Goal: Check status: Check status

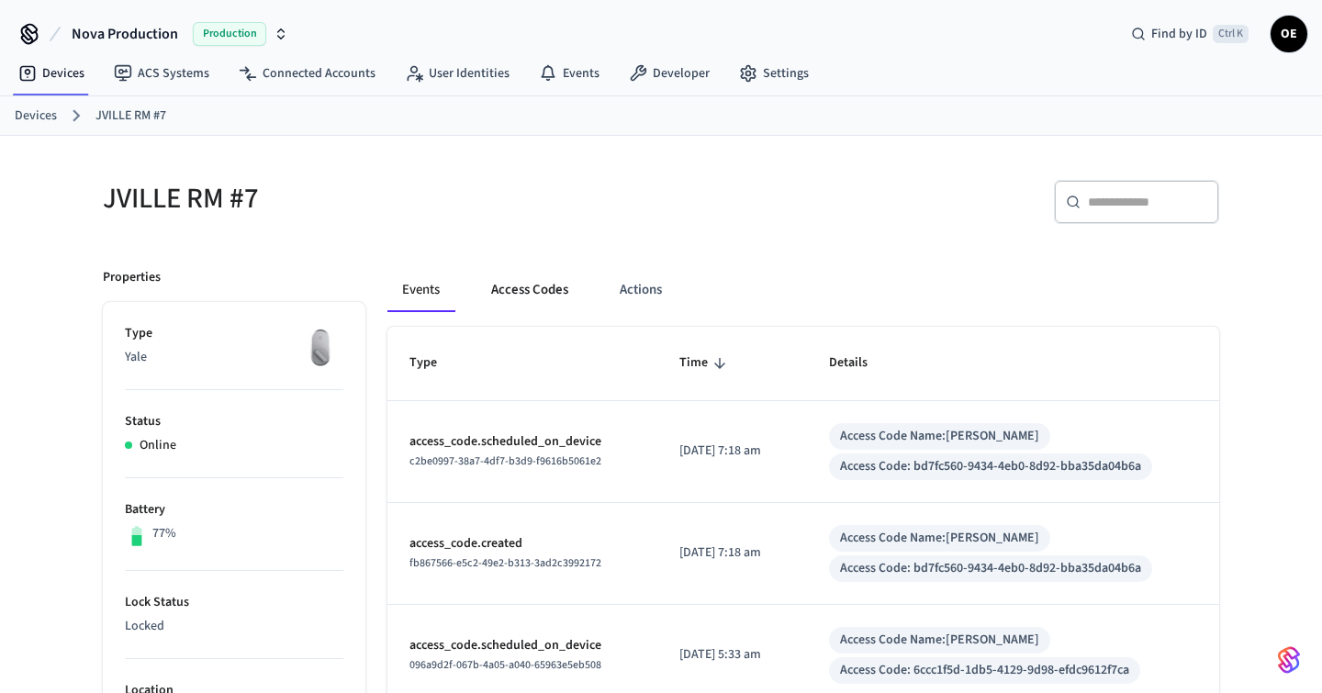
click at [540, 289] on button "Access Codes" at bounding box center [529, 290] width 106 height 44
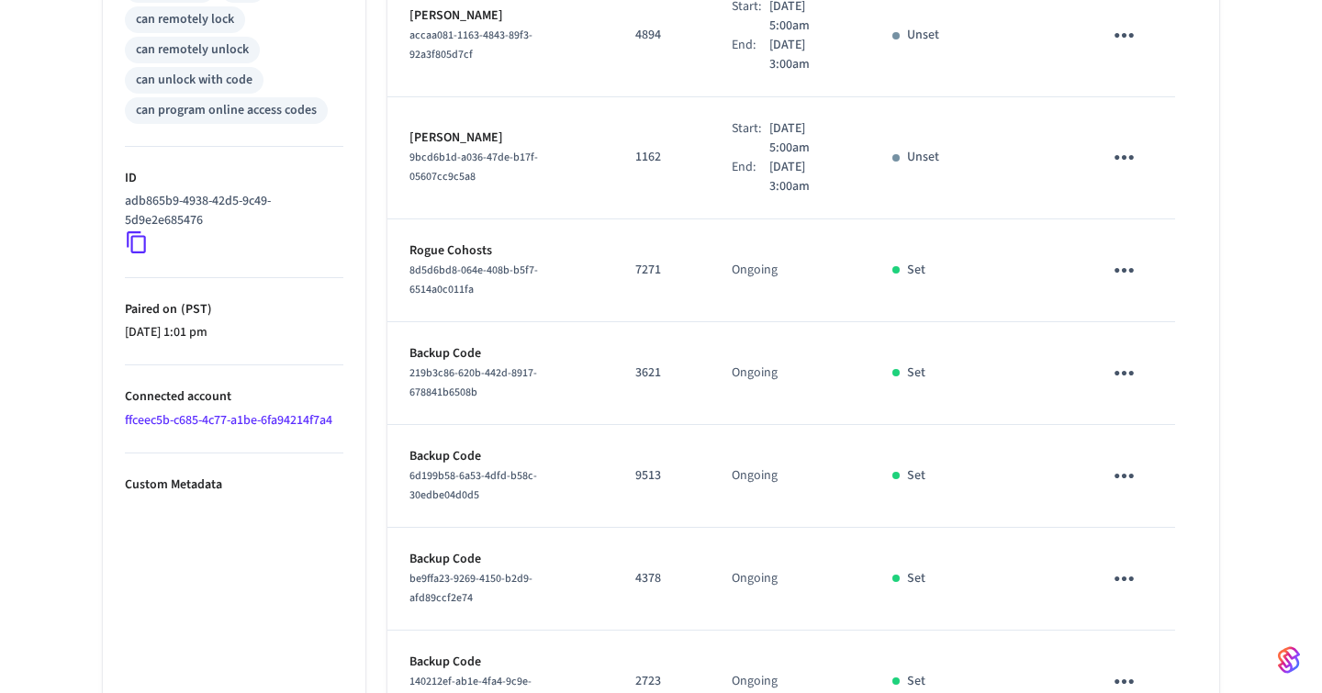
scroll to position [916, 0]
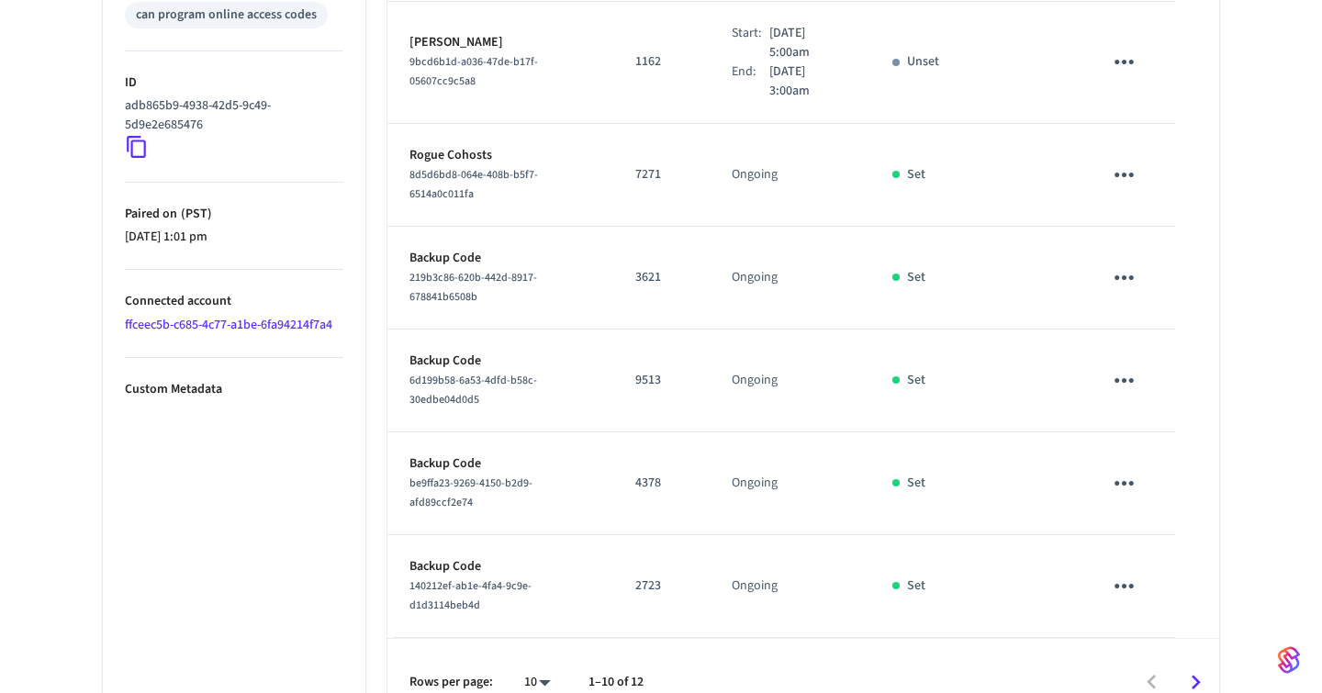
click at [1203, 668] on icon "Go to next page" at bounding box center [1196, 682] width 28 height 28
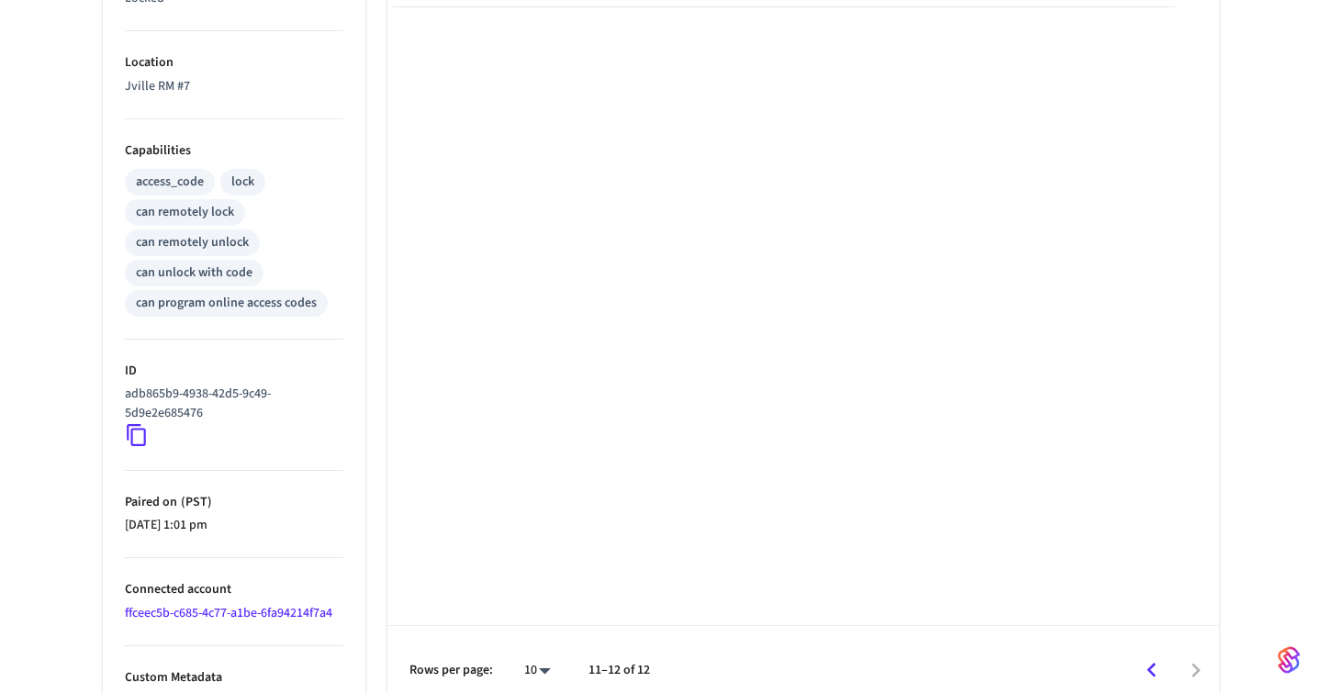
scroll to position [644, 0]
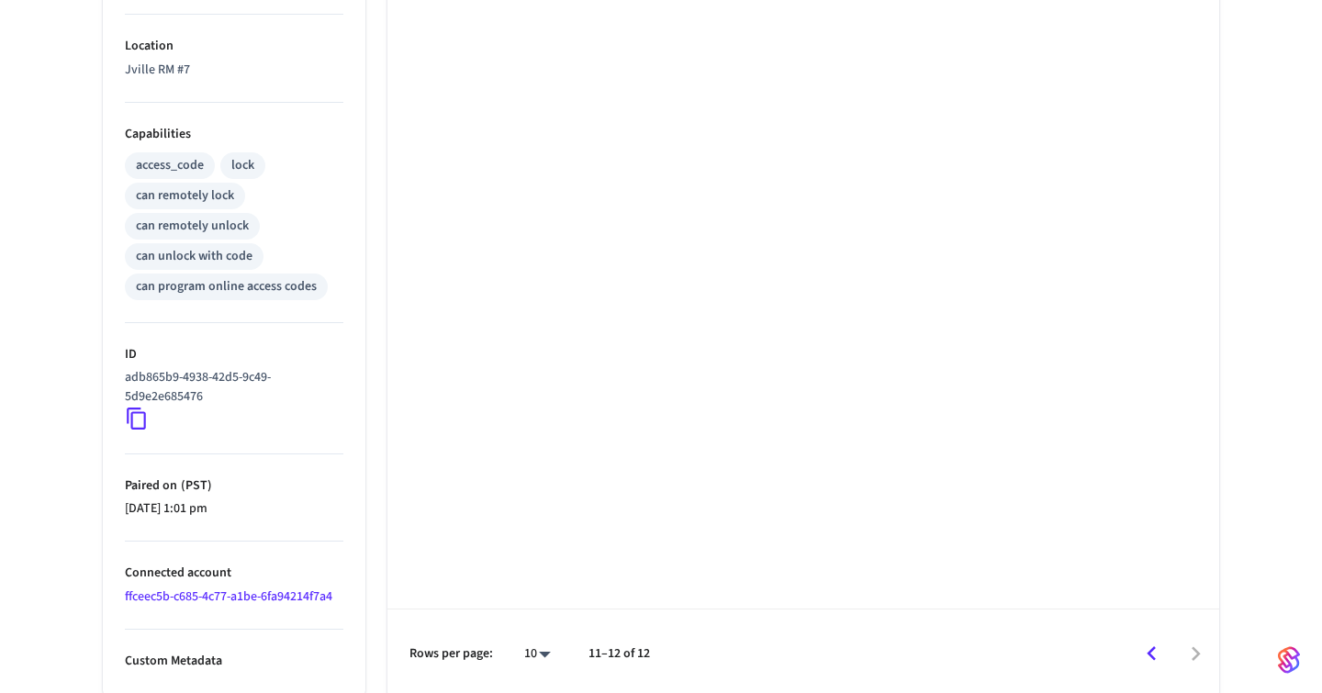
click at [1151, 659] on icon "Go to previous page" at bounding box center [1151, 654] width 28 height 28
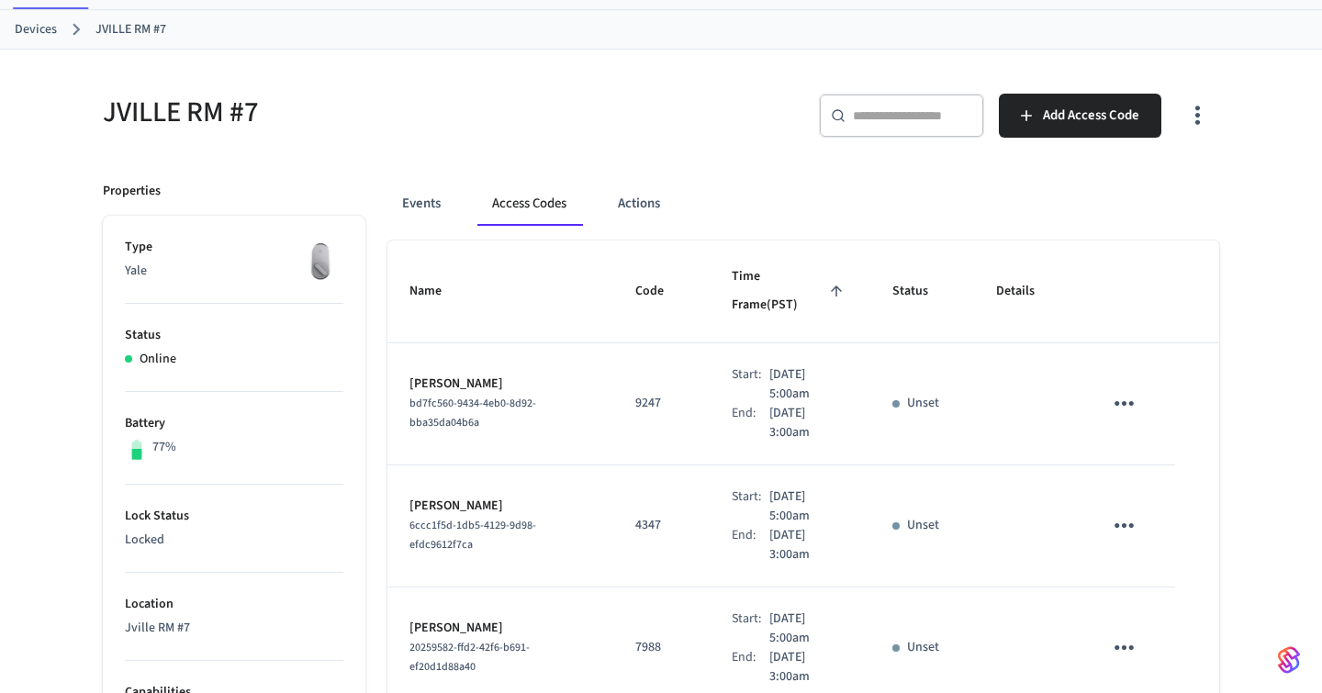
scroll to position [0, 0]
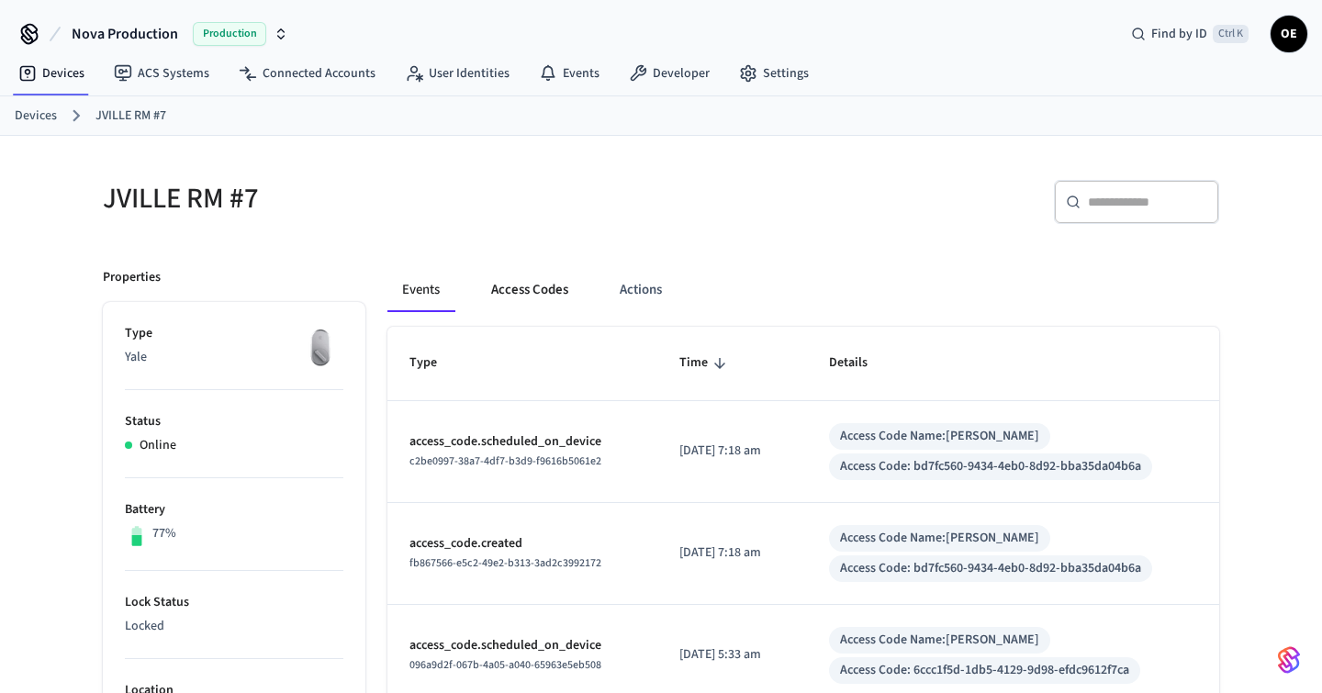
click at [527, 308] on button "Access Codes" at bounding box center [529, 290] width 106 height 44
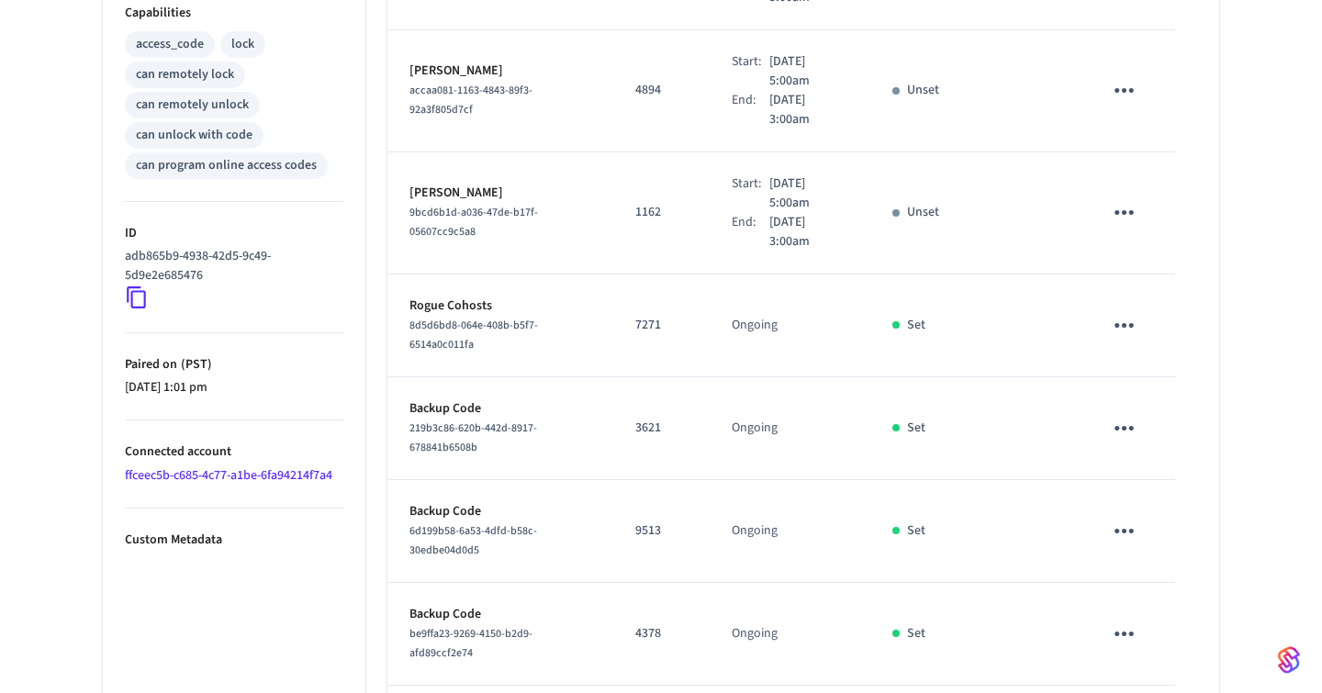
scroll to position [916, 0]
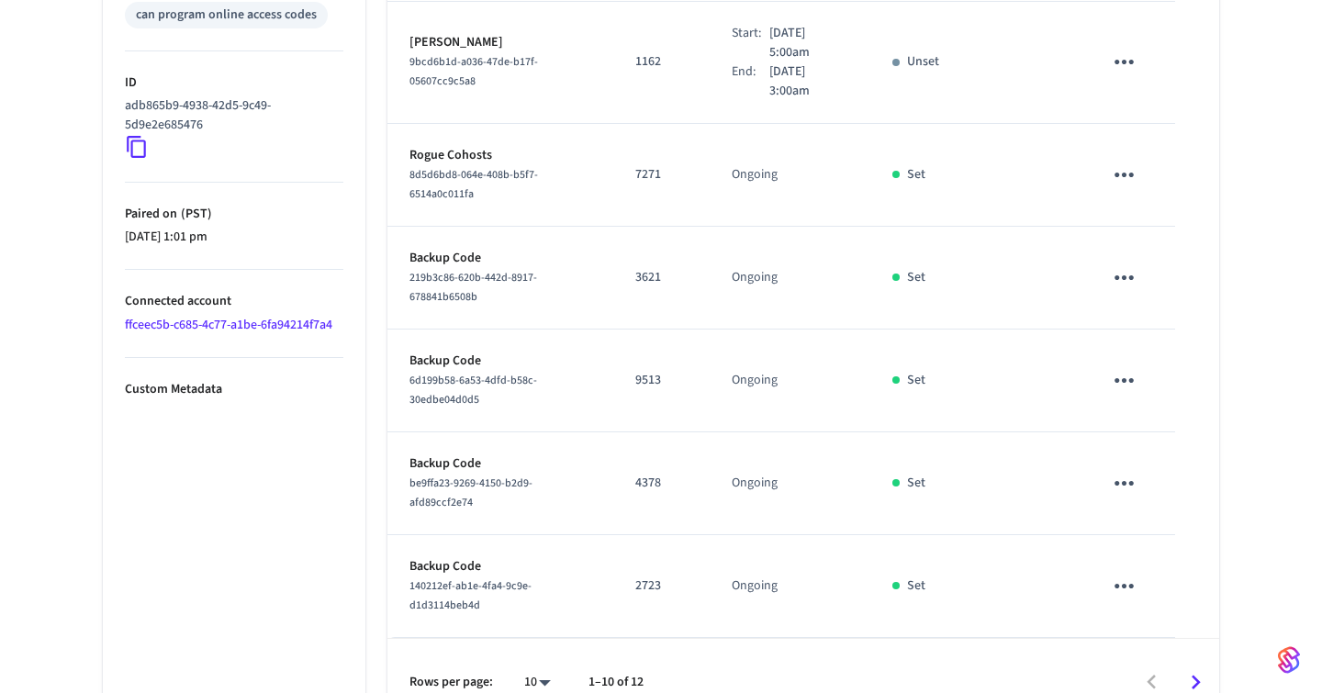
click at [1175, 661] on button "Go to next page" at bounding box center [1195, 682] width 43 height 43
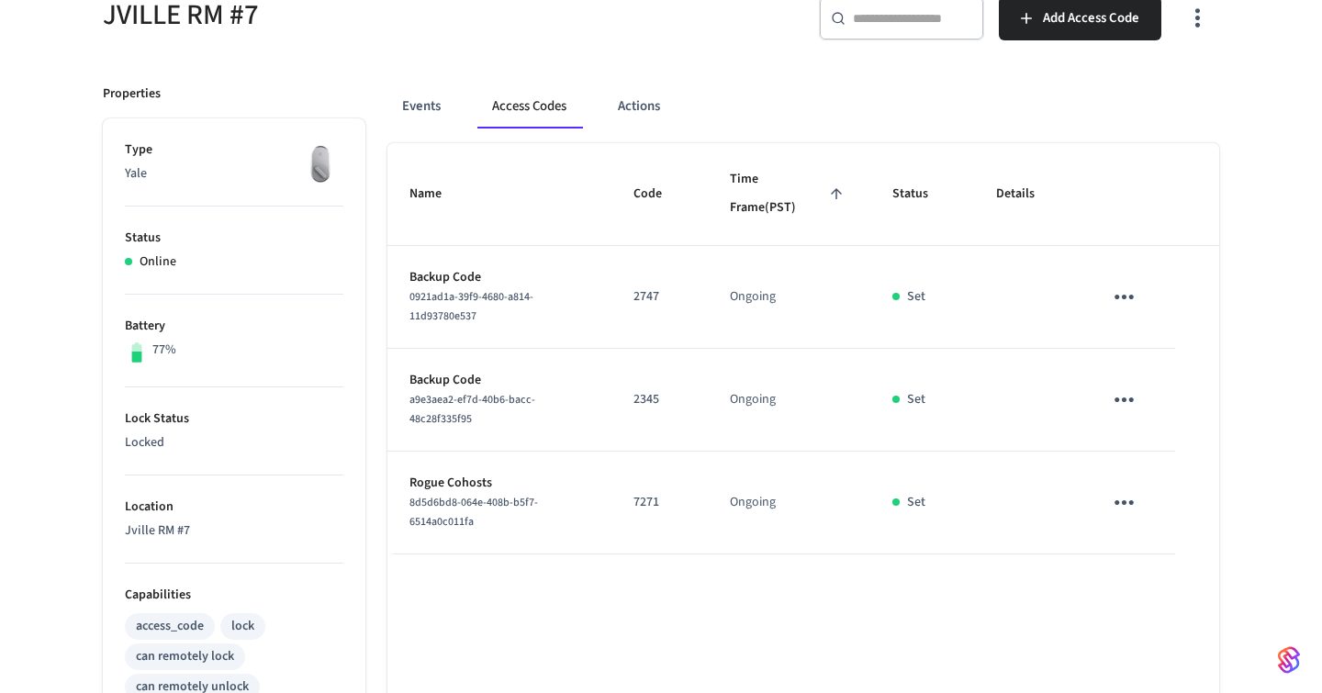
scroll to position [771, 0]
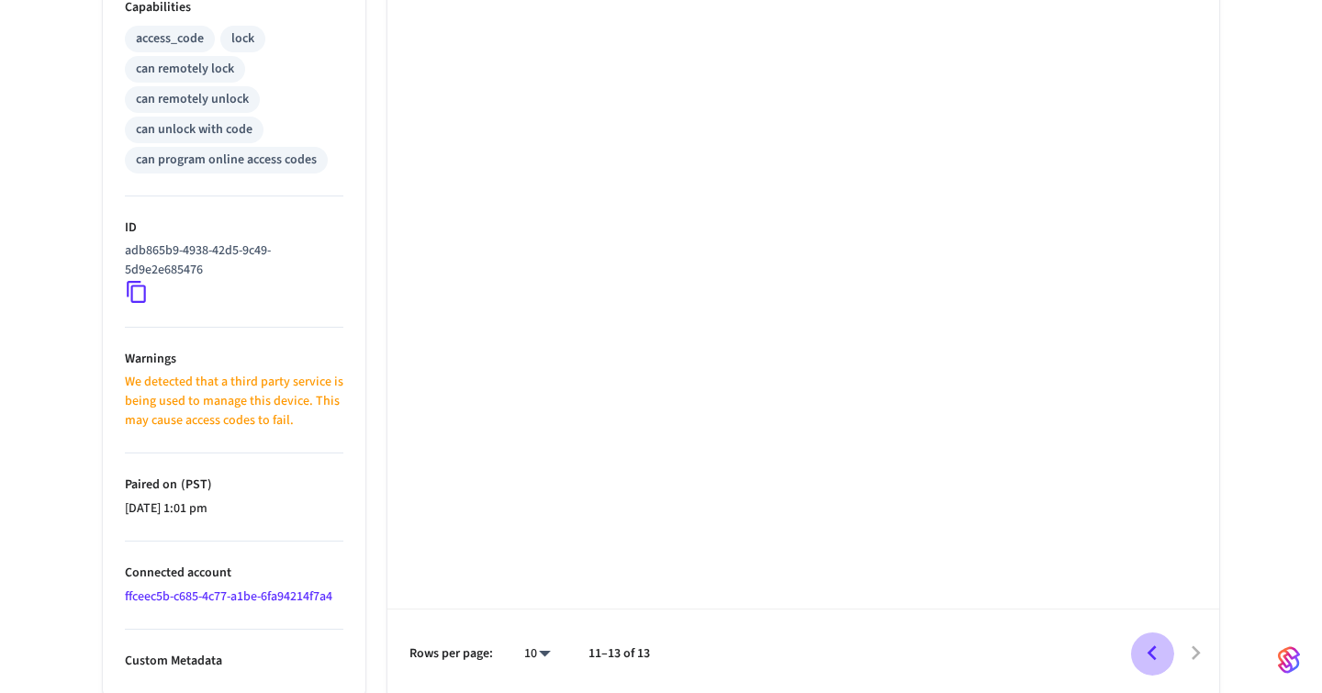
click at [1155, 639] on icon "Go to previous page" at bounding box center [1151, 653] width 28 height 28
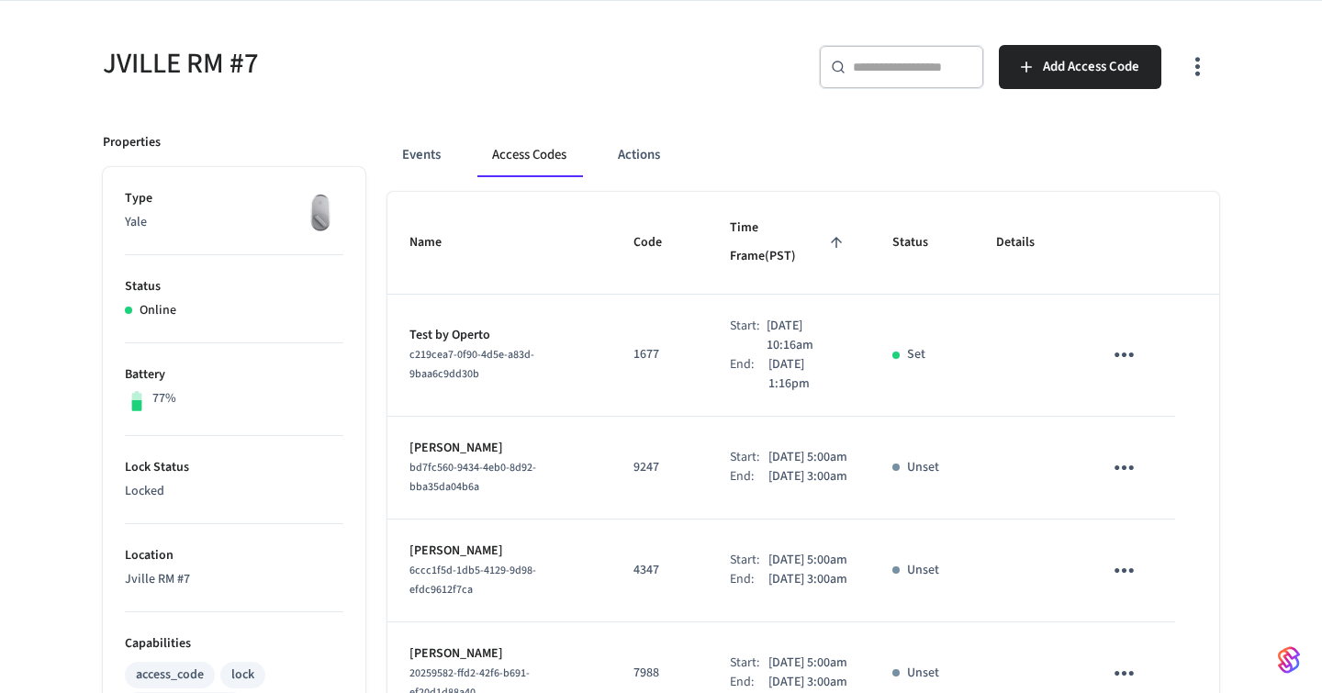
scroll to position [129, 0]
